Goal: Information Seeking & Learning: Learn about a topic

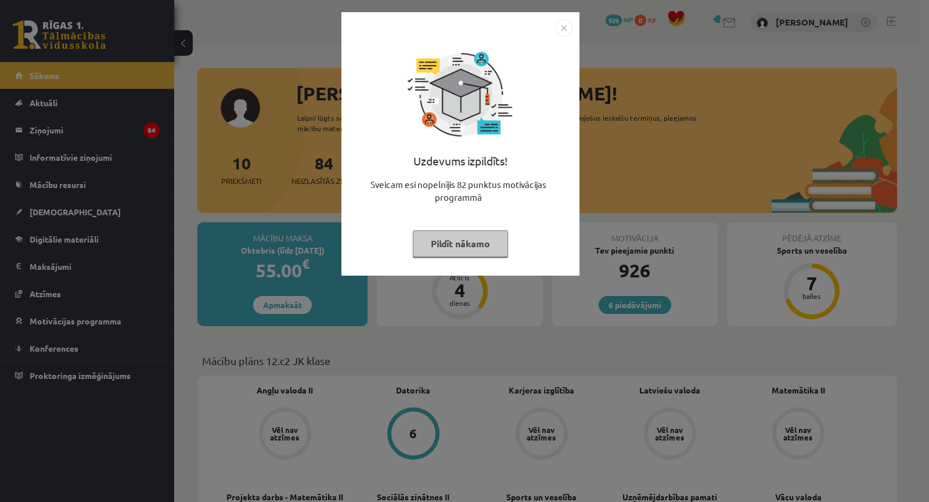
click at [525, 338] on div "Uzdevums izpildīts! Sveicam esi nopelnījis 82 punktus motivācijas programmā Pil…" at bounding box center [464, 251] width 929 height 502
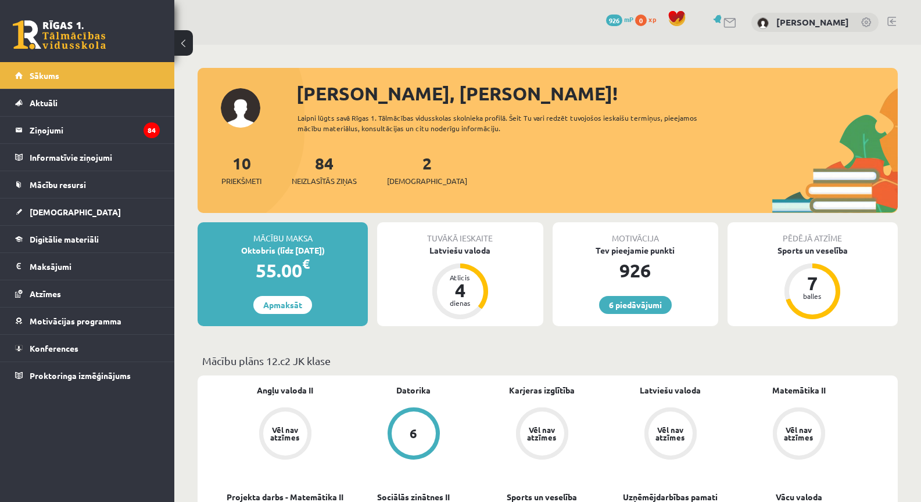
click at [477, 242] on div "Tuvākā ieskaite" at bounding box center [460, 233] width 166 height 22
click at [476, 251] on div "Latviešu valoda" at bounding box center [460, 251] width 166 height 12
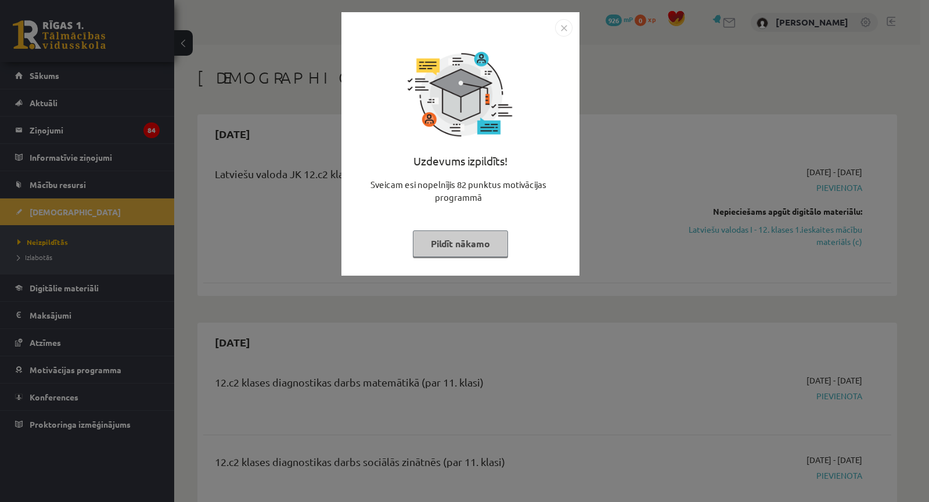
click at [528, 315] on div "Uzdevums izpildīts! Sveicam esi nopelnījis 82 punktus motivācijas programmā Pil…" at bounding box center [464, 251] width 929 height 502
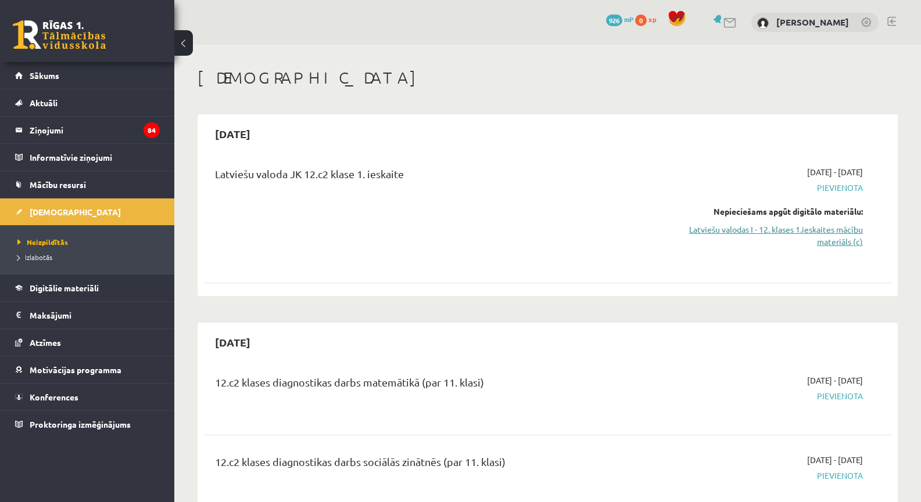
click at [761, 228] on link "Latviešu valodas I - 12. klases 1.ieskaites mācību materiāls (c)" at bounding box center [760, 236] width 204 height 24
click at [759, 224] on link "Latviešu valodas I - 12. klases 1.ieskaites mācību materiāls (c)" at bounding box center [760, 236] width 204 height 24
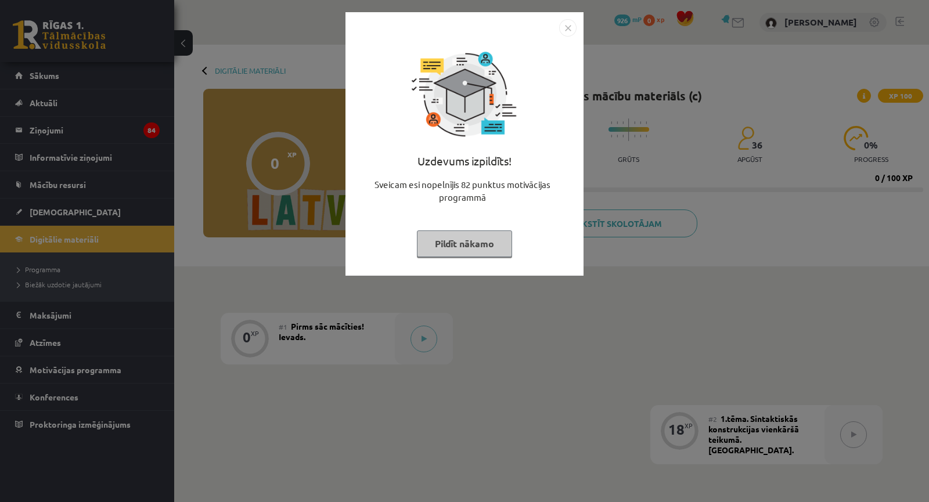
click at [609, 80] on div "Uzdevums izpildīts! Sveicam esi nopelnījis 82 punktus motivācijas programmā Pil…" at bounding box center [464, 251] width 929 height 502
